Goal: Transaction & Acquisition: Purchase product/service

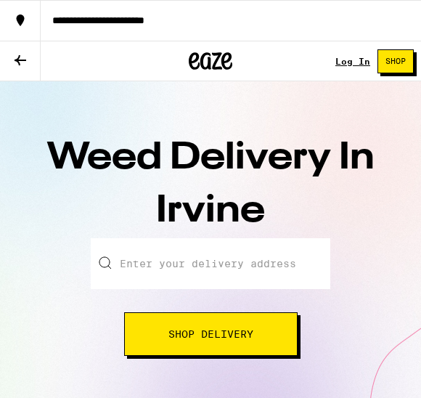
click at [200, 267] on input "Enter your delivery address" at bounding box center [211, 263] width 240 height 51
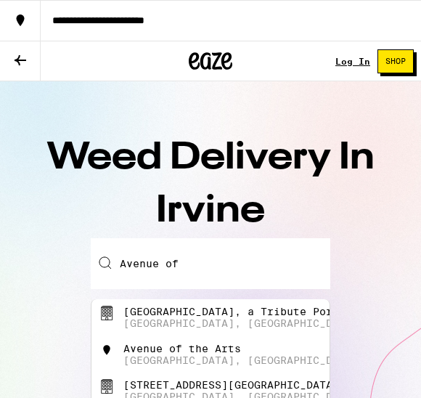
click at [214, 322] on div "[GEOGRAPHIC_DATA], [GEOGRAPHIC_DATA], [GEOGRAPHIC_DATA]" at bounding box center [302, 323] width 359 height 12
type input "[GEOGRAPHIC_DATA], a Tribute [GEOGRAPHIC_DATA], [GEOGRAPHIC_DATA], [GEOGRAPHIC_…"
